Goal: Task Accomplishment & Management: Use online tool/utility

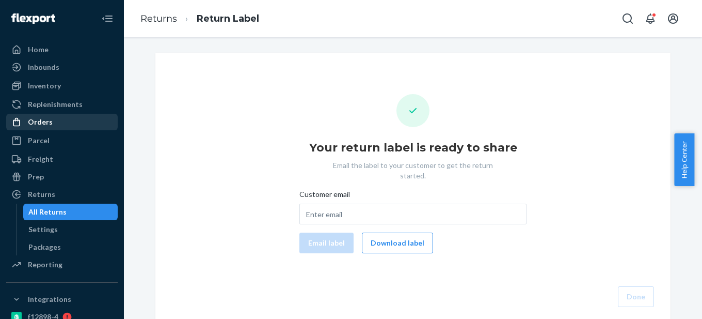
click at [68, 118] on div "Orders" at bounding box center [61, 122] width 109 height 14
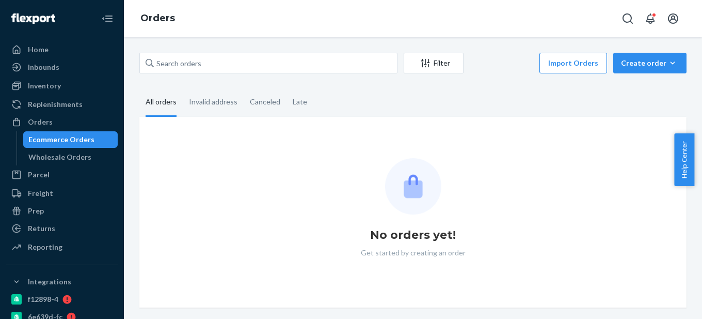
click at [67, 141] on div "Ecommerce Orders" at bounding box center [61, 139] width 66 height 10
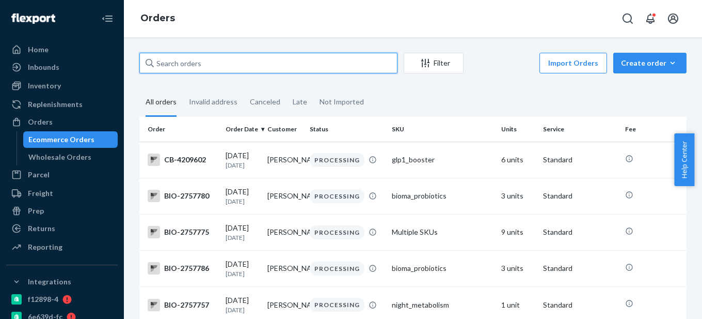
click at [192, 64] on input "text" at bounding box center [268, 63] width 258 height 21
paste input "2642666"
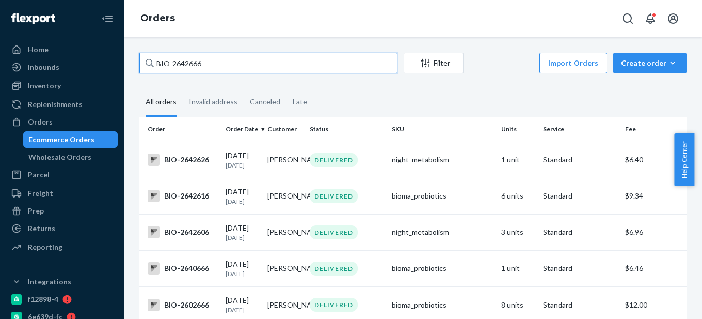
drag, startPoint x: 173, startPoint y: 60, endPoint x: 242, endPoint y: 60, distance: 68.7
click at [242, 60] on input "BIO-2642666" at bounding box center [268, 63] width 258 height 21
paste input "2642655"
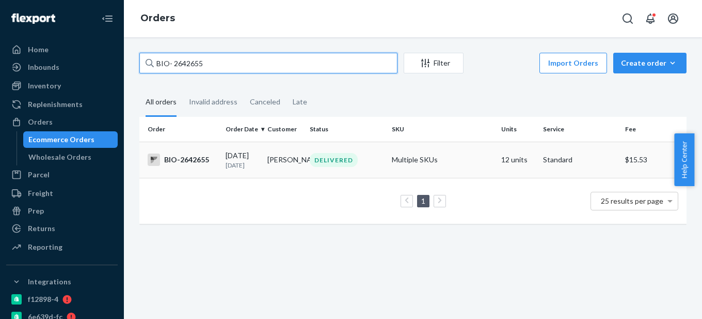
type input "BIO- 2642655"
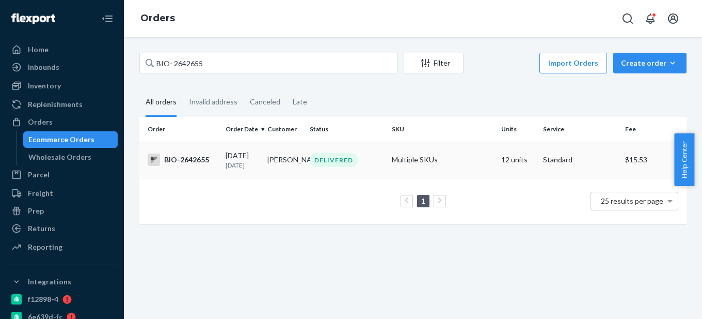
click at [197, 154] on div "BIO-2642655" at bounding box center [183, 159] width 70 height 12
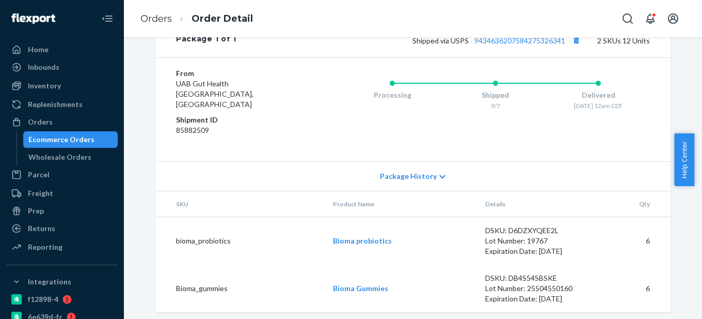
scroll to position [461, 0]
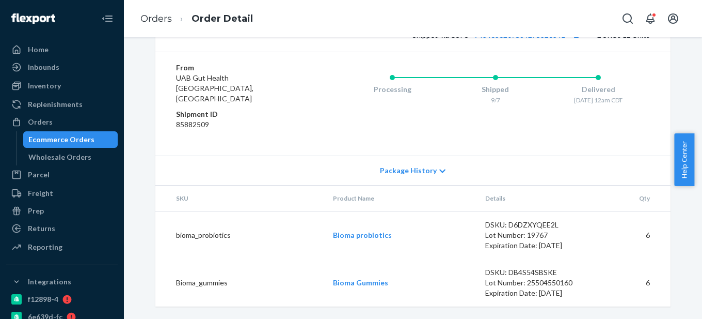
click at [67, 141] on div "Ecommerce Orders" at bounding box center [61, 139] width 66 height 10
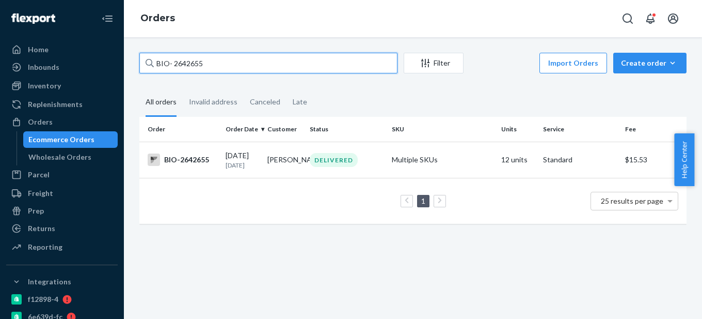
drag, startPoint x: 172, startPoint y: 63, endPoint x: 227, endPoint y: 63, distance: 54.7
click at [227, 63] on input "BIO- 2642655" at bounding box center [268, 63] width 258 height 21
paste input "34799"
type input "BIO- 2634799"
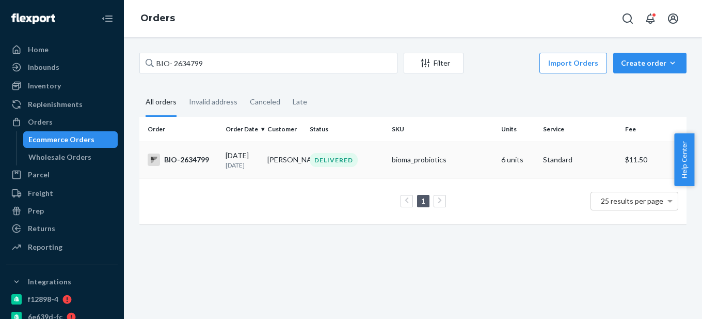
click at [199, 165] on div "BIO-2634799" at bounding box center [183, 159] width 70 height 12
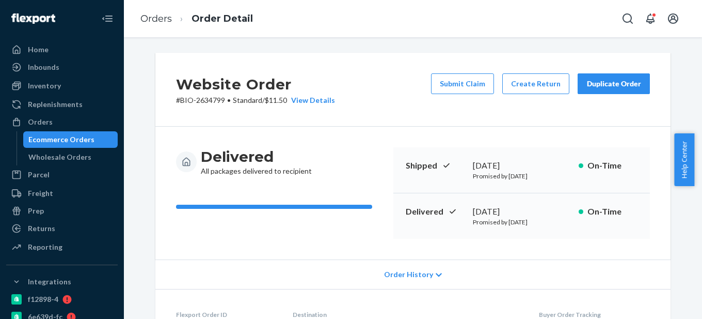
click at [68, 141] on div "Ecommerce Orders" at bounding box center [61, 139] width 66 height 10
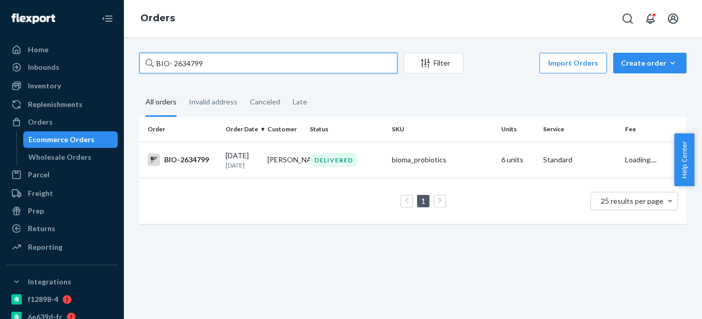
drag, startPoint x: 171, startPoint y: 61, endPoint x: 263, endPoint y: 61, distance: 91.9
click at [263, 61] on input "BIO- 2634799" at bounding box center [268, 63] width 258 height 21
paste input "2642666"
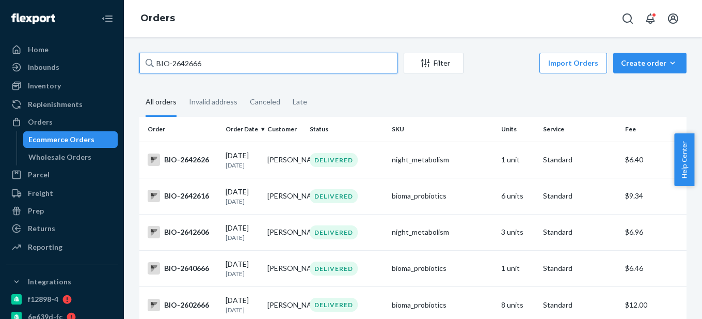
drag, startPoint x: 171, startPoint y: 58, endPoint x: 270, endPoint y: 58, distance: 98.6
click at [270, 58] on input "BIO-2642666" at bounding box center [268, 63] width 258 height 21
paste input "55"
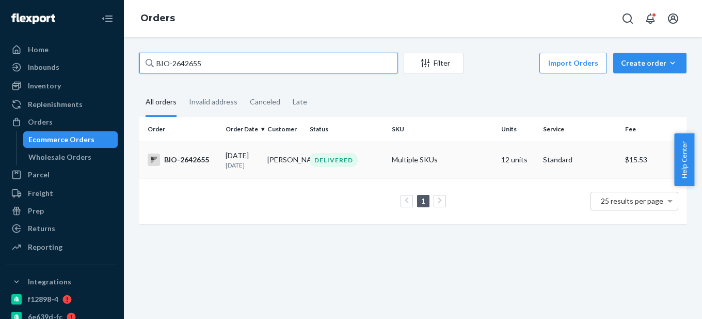
type input "BIO-2642655"
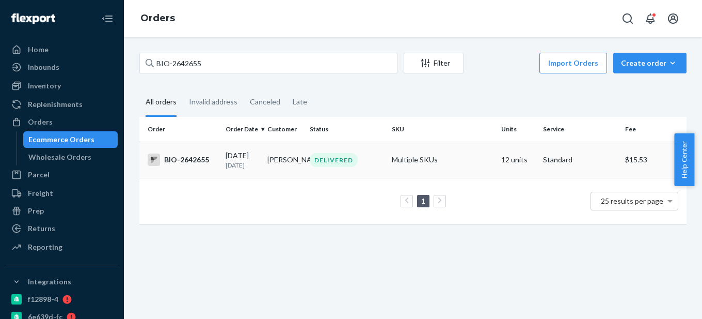
click at [211, 156] on div "BIO-2642655" at bounding box center [183, 159] width 70 height 12
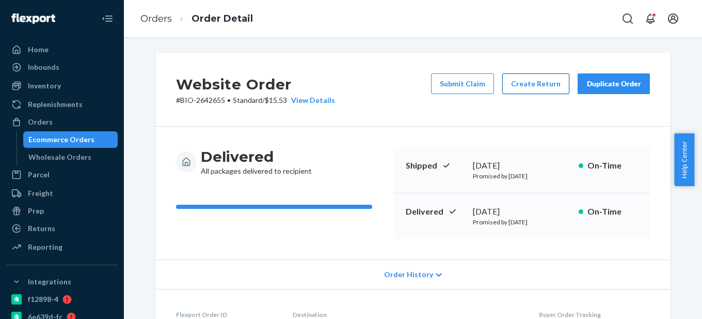
click at [538, 83] on button "Create Return" at bounding box center [535, 83] width 67 height 21
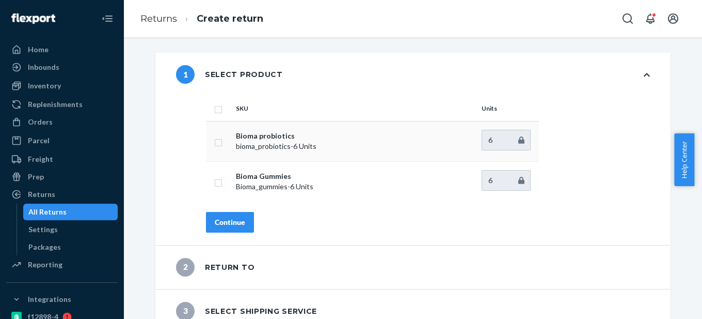
click at [215, 141] on input "checkbox" at bounding box center [218, 141] width 8 height 11
checkbox input "true"
click at [215, 186] on input "checkbox" at bounding box center [218, 181] width 8 height 11
checkbox input "true"
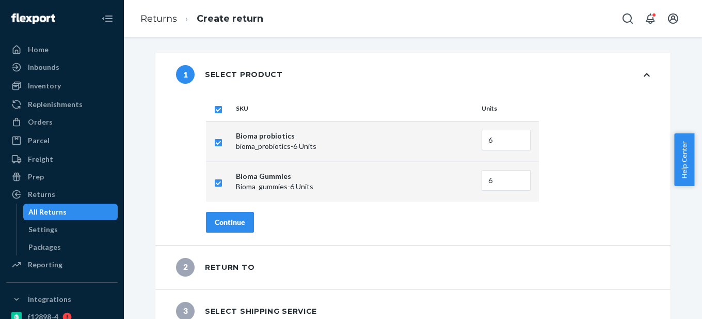
click at [225, 224] on div "Continue" at bounding box center [230, 222] width 30 height 10
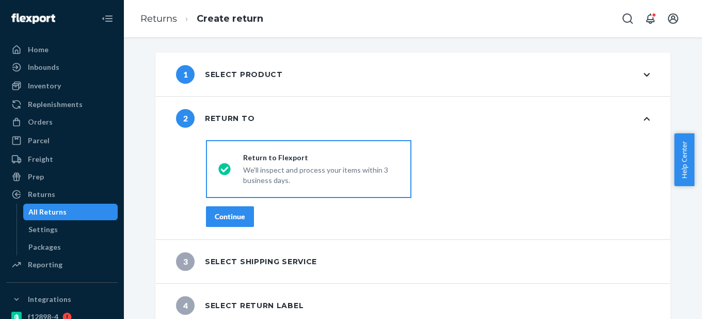
click at [232, 217] on div "Continue" at bounding box center [230, 216] width 30 height 10
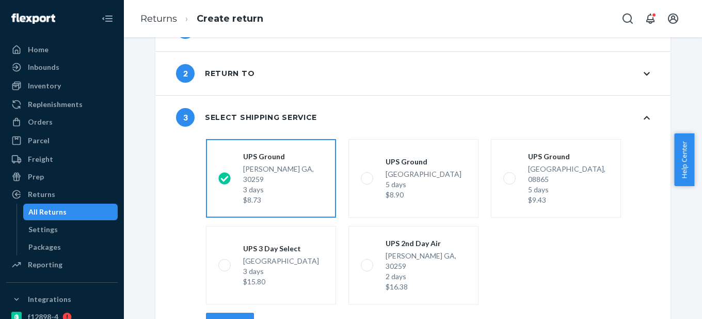
scroll to position [95, 0]
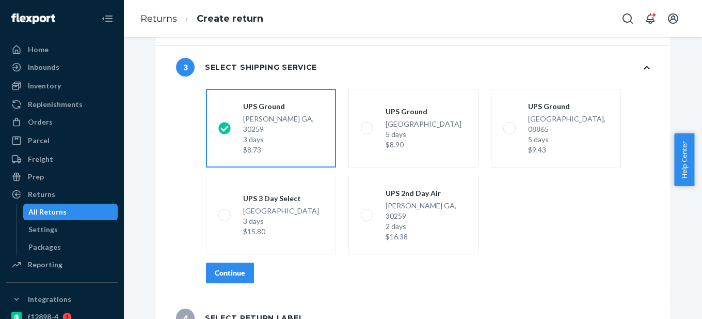
click at [223, 267] on div "Continue" at bounding box center [230, 272] width 30 height 10
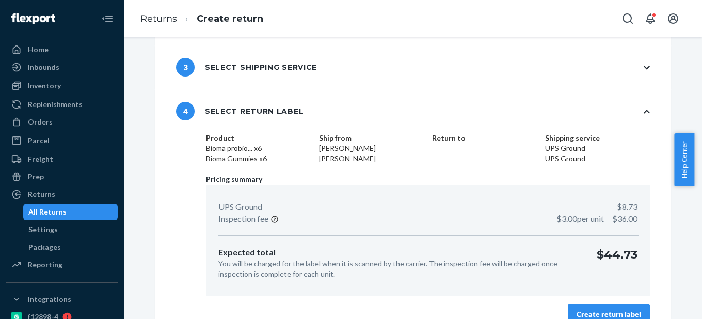
scroll to position [113, 0]
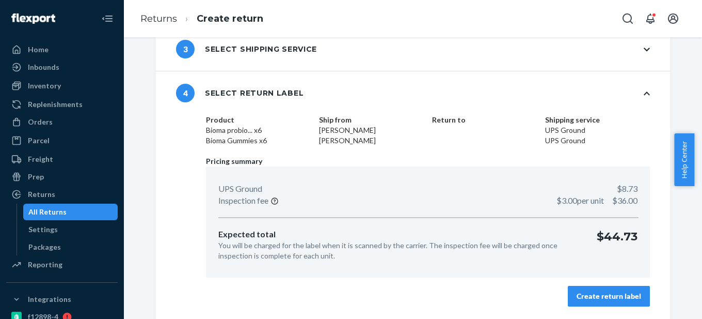
click at [637, 298] on div "Create return label" at bounding box center [609, 296] width 65 height 10
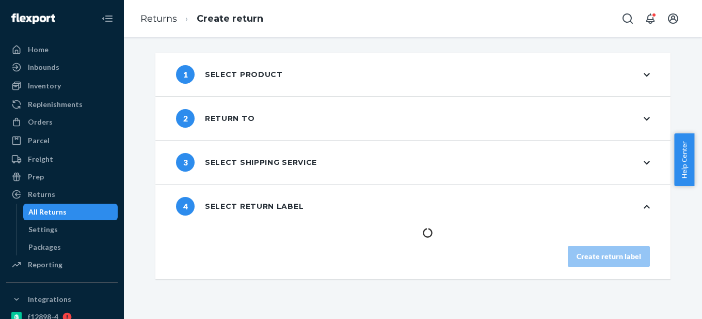
scroll to position [0, 0]
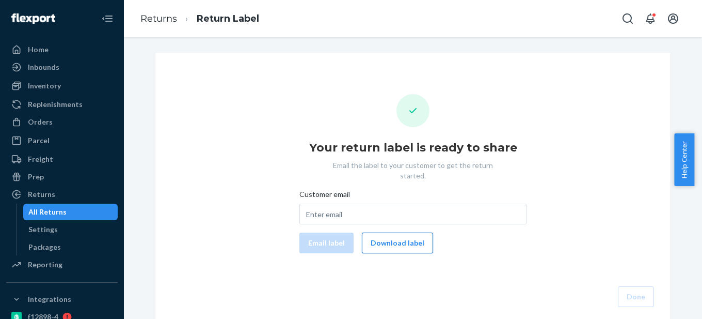
click at [398, 232] on button "Download label" at bounding box center [397, 242] width 71 height 21
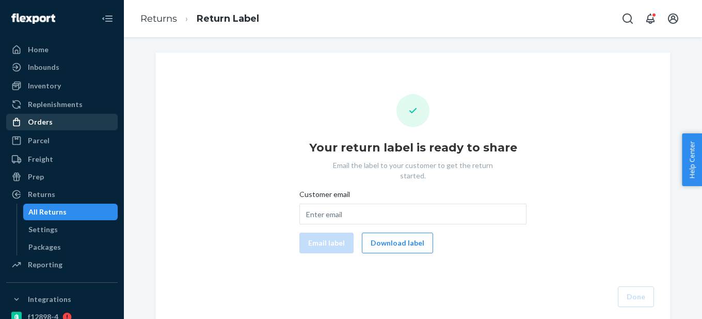
click at [55, 122] on div "Orders" at bounding box center [61, 122] width 109 height 14
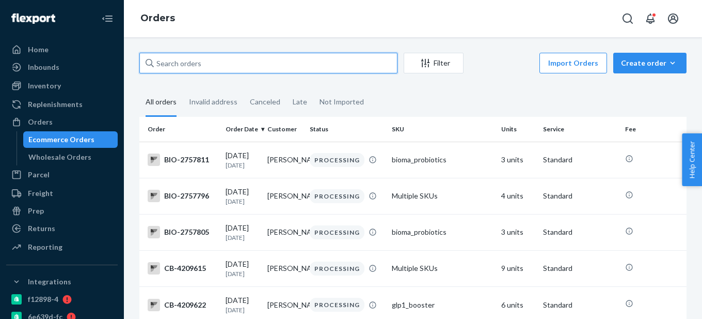
click at [167, 66] on input "text" at bounding box center [268, 63] width 258 height 21
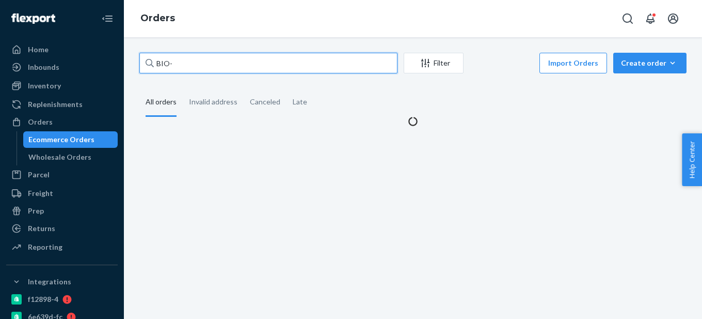
paste input "2634799"
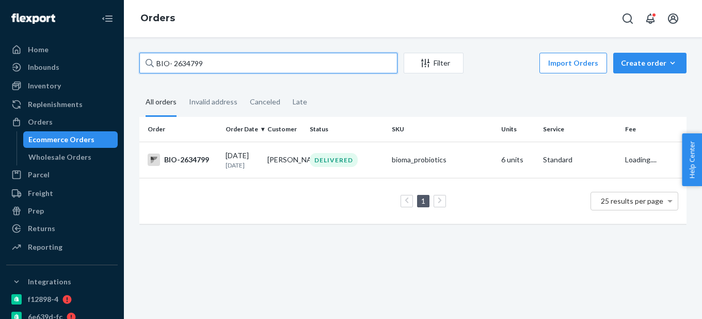
click at [173, 62] on input "BIO- 2634799" at bounding box center [268, 63] width 258 height 21
type input "BIO-2634799"
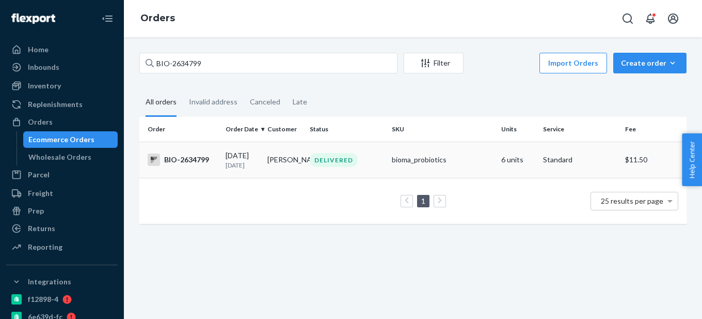
click at [195, 160] on div "BIO-2634799" at bounding box center [183, 159] width 70 height 12
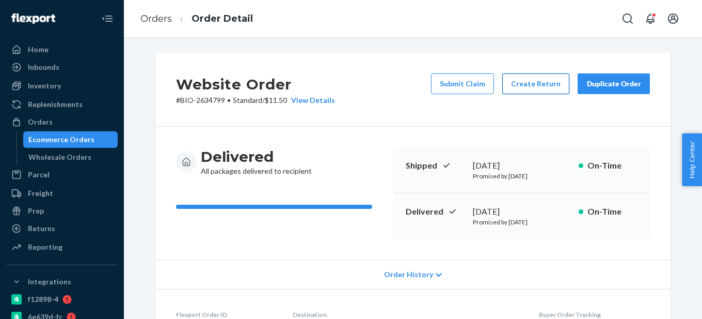
click at [521, 88] on button "Create Return" at bounding box center [535, 83] width 67 height 21
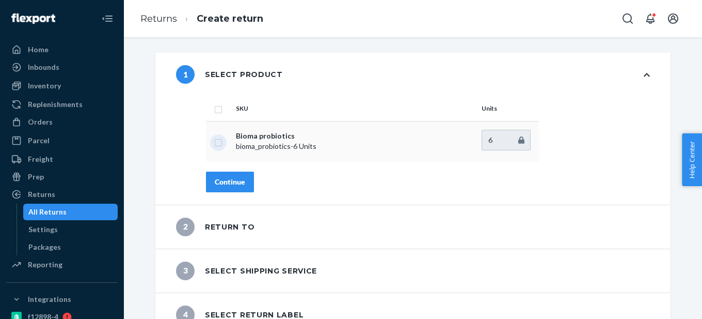
click at [215, 141] on input "checkbox" at bounding box center [218, 141] width 8 height 11
checkbox input "true"
click at [215, 184] on div "Continue" at bounding box center [230, 182] width 30 height 10
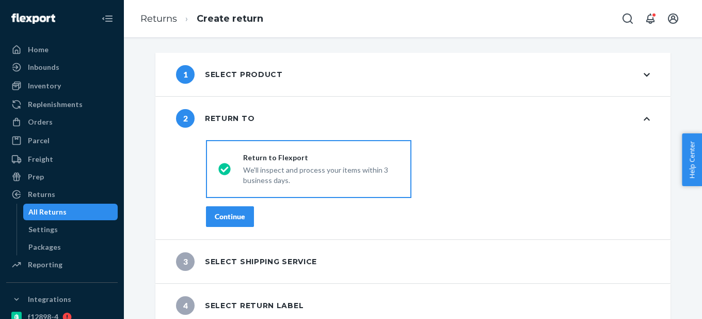
click at [215, 220] on div "Continue" at bounding box center [230, 216] width 30 height 10
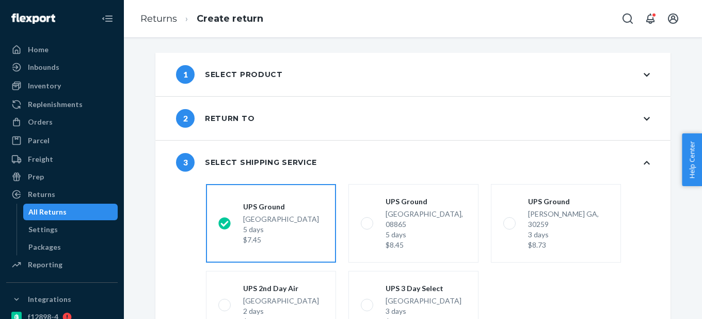
scroll to position [95, 0]
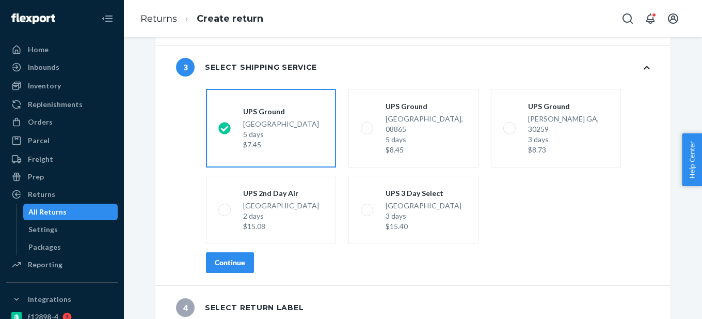
click at [230, 257] on div "Continue" at bounding box center [230, 262] width 30 height 10
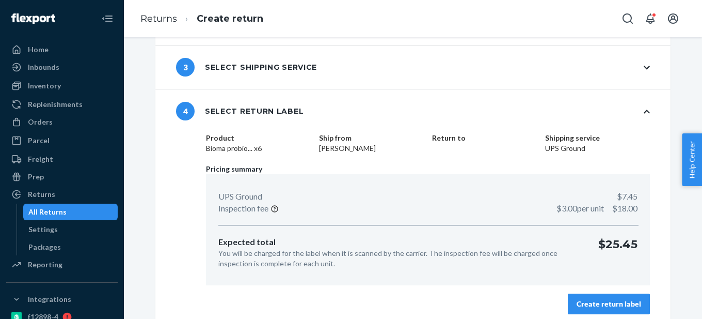
scroll to position [103, 0]
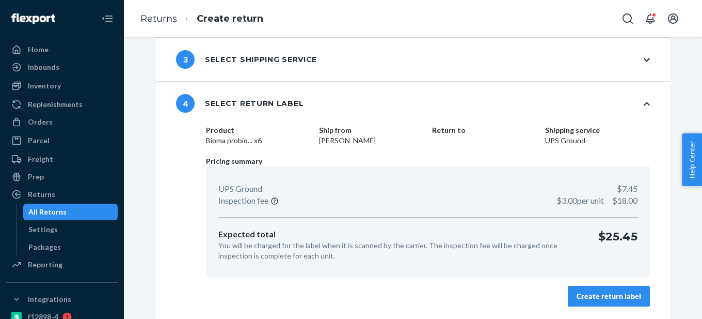
click at [640, 295] on button "Create return label" at bounding box center [609, 296] width 82 height 21
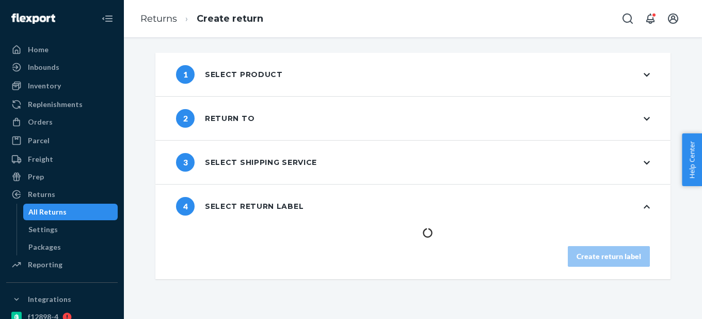
scroll to position [0, 0]
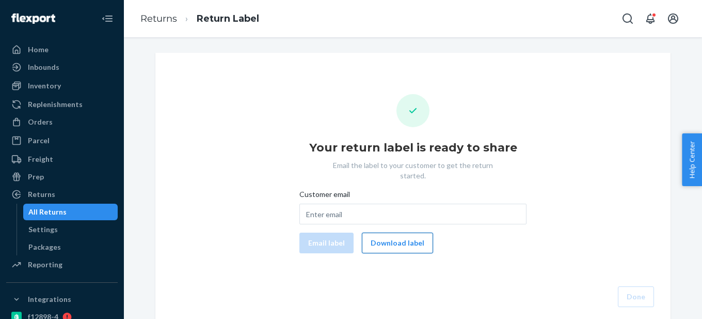
click at [398, 234] on button "Download label" at bounding box center [397, 242] width 71 height 21
